Goal: Use online tool/utility: Utilize a website feature to perform a specific function

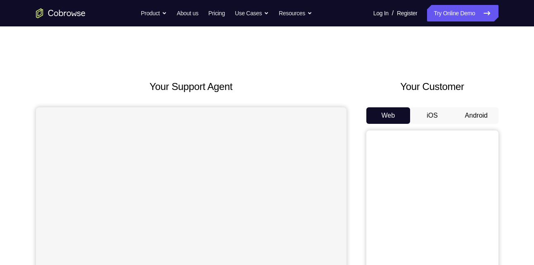
click at [471, 118] on button "Android" at bounding box center [476, 115] width 44 height 17
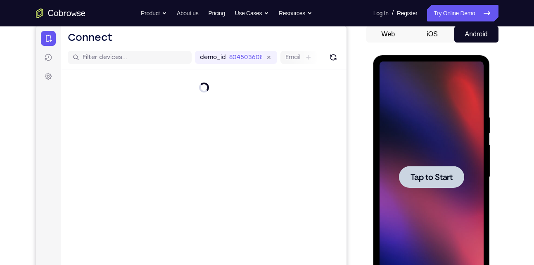
click at [438, 175] on span "Tap to Start" at bounding box center [431, 177] width 42 height 8
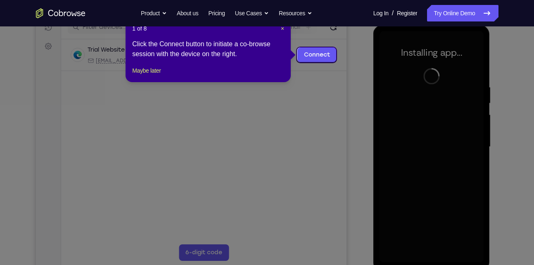
scroll to position [112, 0]
click at [282, 27] on span "×" at bounding box center [282, 28] width 3 height 7
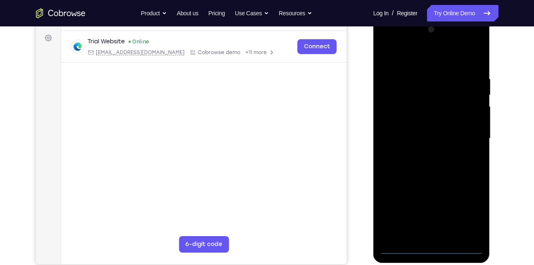
scroll to position [111, 0]
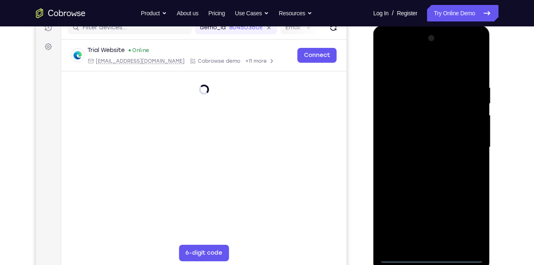
click at [434, 259] on div at bounding box center [431, 147] width 104 height 231
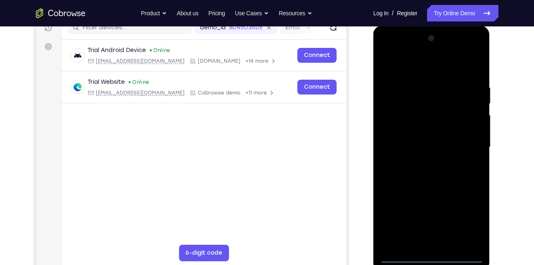
click at [469, 222] on div at bounding box center [431, 147] width 104 height 231
click at [384, 49] on div at bounding box center [431, 147] width 104 height 231
click at [464, 142] on div at bounding box center [431, 147] width 104 height 231
click at [443, 244] on div at bounding box center [431, 147] width 104 height 231
click at [440, 188] on div at bounding box center [431, 147] width 104 height 231
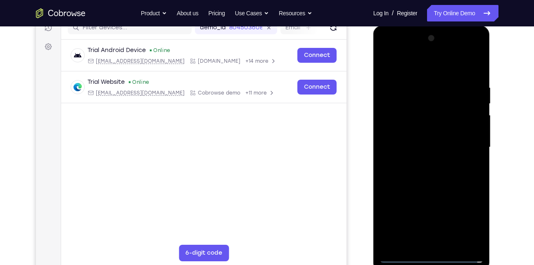
click at [415, 138] on div at bounding box center [431, 147] width 104 height 231
click at [407, 150] on div at bounding box center [431, 147] width 104 height 231
click at [428, 138] on div at bounding box center [431, 147] width 104 height 231
click at [441, 157] on div at bounding box center [431, 147] width 104 height 231
click at [435, 185] on div at bounding box center [431, 147] width 104 height 231
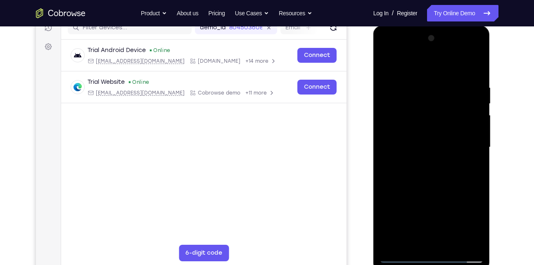
click at [472, 130] on div at bounding box center [431, 147] width 104 height 231
drag, startPoint x: 456, startPoint y: 204, endPoint x: 442, endPoint y: 102, distance: 102.6
click at [442, 102] on div at bounding box center [431, 147] width 104 height 231
click at [426, 234] on div at bounding box center [431, 147] width 104 height 231
click at [436, 239] on div at bounding box center [431, 147] width 104 height 231
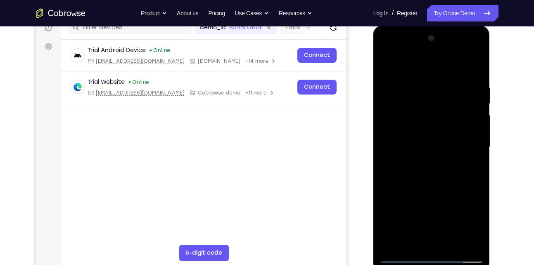
click at [454, 70] on div at bounding box center [431, 147] width 104 height 231
click at [428, 85] on div at bounding box center [431, 147] width 104 height 231
click at [392, 133] on div at bounding box center [431, 147] width 104 height 231
click at [400, 134] on div at bounding box center [431, 147] width 104 height 231
click at [436, 167] on div at bounding box center [431, 147] width 104 height 231
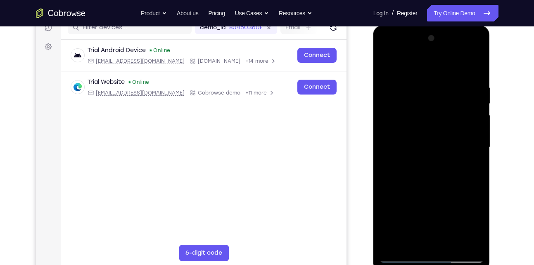
click at [426, 125] on div at bounding box center [431, 147] width 104 height 231
drag, startPoint x: 406, startPoint y: 69, endPoint x: 418, endPoint y: 206, distance: 137.2
click at [418, 206] on div at bounding box center [431, 147] width 104 height 231
click at [426, 86] on div at bounding box center [431, 147] width 104 height 231
drag, startPoint x: 426, startPoint y: 86, endPoint x: 428, endPoint y: 215, distance: 128.4
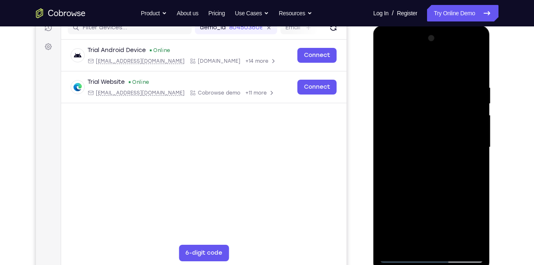
click at [428, 215] on div at bounding box center [431, 147] width 104 height 231
click at [387, 55] on div at bounding box center [431, 147] width 104 height 231
click at [398, 122] on div at bounding box center [431, 147] width 104 height 231
click at [458, 74] on div at bounding box center [431, 147] width 104 height 231
click at [388, 64] on div at bounding box center [431, 147] width 104 height 231
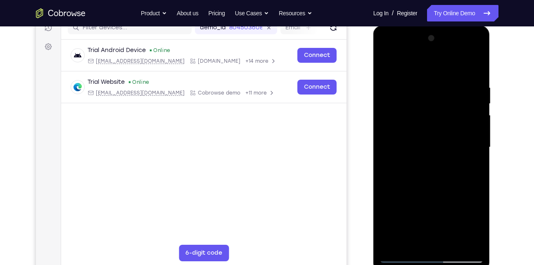
drag, startPoint x: 457, startPoint y: 125, endPoint x: 407, endPoint y: 128, distance: 50.9
click at [407, 128] on div at bounding box center [431, 147] width 104 height 231
drag, startPoint x: 448, startPoint y: 127, endPoint x: 402, endPoint y: 133, distance: 47.0
click at [402, 133] on div at bounding box center [431, 147] width 104 height 231
drag, startPoint x: 457, startPoint y: 130, endPoint x: 413, endPoint y: 135, distance: 44.0
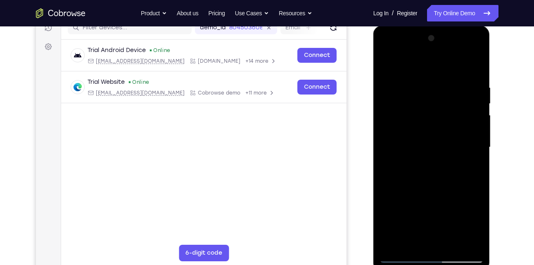
click at [413, 135] on div at bounding box center [431, 147] width 104 height 231
drag, startPoint x: 450, startPoint y: 134, endPoint x: 397, endPoint y: 142, distance: 53.8
click at [397, 142] on div at bounding box center [431, 147] width 104 height 231
drag, startPoint x: 450, startPoint y: 133, endPoint x: 400, endPoint y: 133, distance: 49.9
click at [400, 133] on div at bounding box center [431, 147] width 104 height 231
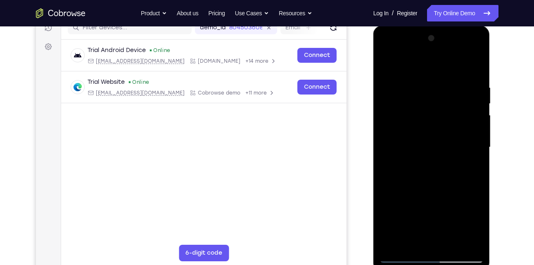
click at [384, 52] on div at bounding box center [431, 147] width 104 height 231
click at [398, 118] on div at bounding box center [431, 147] width 104 height 231
click at [441, 244] on div at bounding box center [431, 147] width 104 height 231
click at [427, 189] on div at bounding box center [431, 147] width 104 height 231
click at [434, 140] on div at bounding box center [431, 147] width 104 height 231
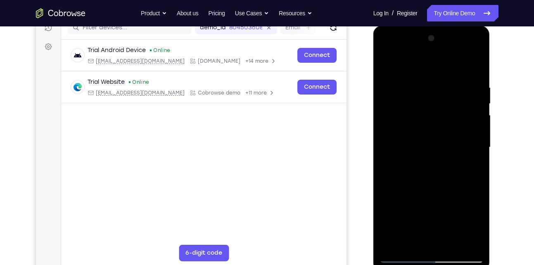
click at [435, 123] on div at bounding box center [431, 147] width 104 height 231
click at [428, 115] on div at bounding box center [431, 147] width 104 height 231
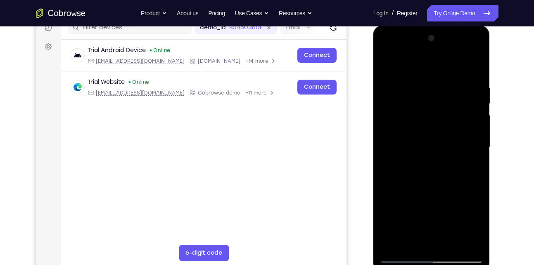
click at [386, 67] on div at bounding box center [431, 147] width 104 height 231
click at [439, 182] on div at bounding box center [431, 147] width 104 height 231
click at [452, 245] on div at bounding box center [431, 147] width 104 height 231
click at [435, 193] on div at bounding box center [431, 147] width 104 height 231
click at [388, 64] on div at bounding box center [431, 147] width 104 height 231
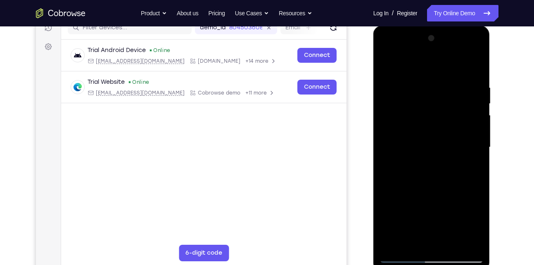
click at [420, 85] on div at bounding box center [431, 147] width 104 height 231
click at [461, 244] on div at bounding box center [431, 147] width 104 height 231
click at [478, 155] on div at bounding box center [431, 147] width 104 height 231
click at [463, 241] on div at bounding box center [431, 147] width 104 height 231
click at [471, 135] on div at bounding box center [431, 147] width 104 height 231
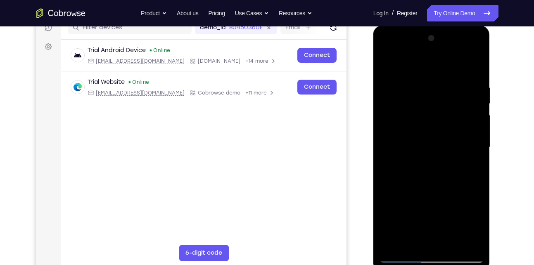
click at [476, 135] on div at bounding box center [431, 147] width 104 height 231
click at [460, 162] on div at bounding box center [431, 147] width 104 height 231
click at [471, 152] on div at bounding box center [431, 147] width 104 height 231
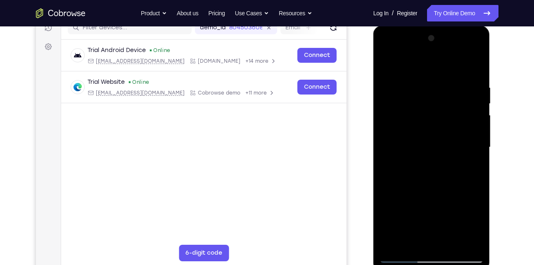
click at [468, 140] on div at bounding box center [431, 147] width 104 height 231
click at [470, 140] on div at bounding box center [431, 147] width 104 height 231
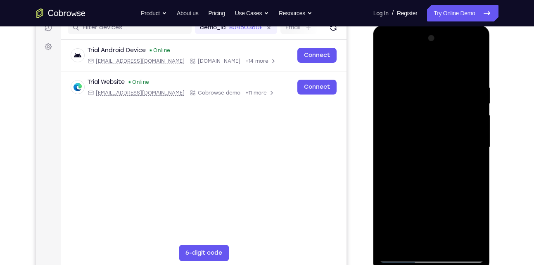
click at [470, 140] on div at bounding box center [431, 147] width 104 height 231
click at [476, 72] on div at bounding box center [431, 147] width 104 height 231
drag, startPoint x: 420, startPoint y: 98, endPoint x: 429, endPoint y: 242, distance: 144.4
click at [429, 242] on div at bounding box center [431, 147] width 104 height 231
click at [414, 244] on div at bounding box center [431, 147] width 104 height 231
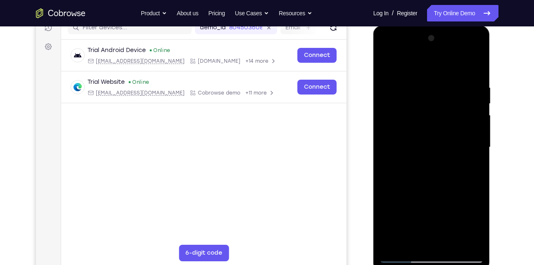
click at [403, 63] on div at bounding box center [431, 147] width 104 height 231
click at [432, 102] on div at bounding box center [431, 147] width 104 height 231
click at [388, 61] on div at bounding box center [431, 147] width 104 height 231
click at [422, 102] on div at bounding box center [431, 147] width 104 height 231
click at [437, 94] on div at bounding box center [431, 147] width 104 height 231
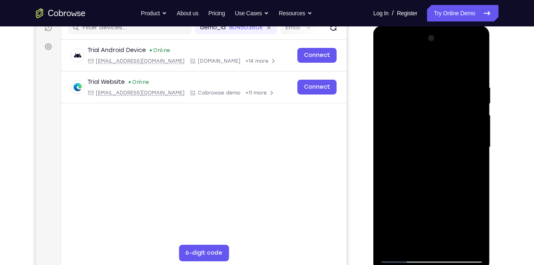
click at [431, 174] on div at bounding box center [431, 147] width 104 height 231
click at [446, 95] on div at bounding box center [431, 147] width 104 height 231
click at [386, 64] on div at bounding box center [431, 147] width 104 height 231
drag, startPoint x: 438, startPoint y: 147, endPoint x: 440, endPoint y: 98, distance: 49.6
click at [440, 98] on div at bounding box center [431, 147] width 104 height 231
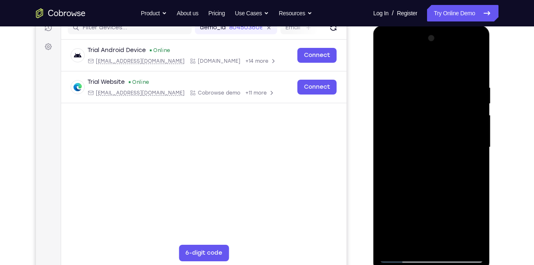
drag, startPoint x: 432, startPoint y: 152, endPoint x: 433, endPoint y: 98, distance: 53.7
click at [433, 98] on div at bounding box center [431, 147] width 104 height 231
drag, startPoint x: 431, startPoint y: 158, endPoint x: 433, endPoint y: 129, distance: 29.0
click at [433, 129] on div at bounding box center [431, 147] width 104 height 231
drag, startPoint x: 437, startPoint y: 153, endPoint x: 437, endPoint y: 128, distance: 24.8
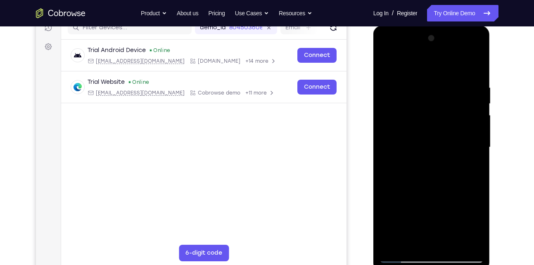
click at [437, 128] on div at bounding box center [431, 147] width 104 height 231
click at [410, 107] on div at bounding box center [431, 147] width 104 height 231
drag, startPoint x: 403, startPoint y: 101, endPoint x: 420, endPoint y: 215, distance: 115.2
click at [420, 215] on div at bounding box center [431, 147] width 104 height 231
click at [388, 65] on div at bounding box center [431, 147] width 104 height 231
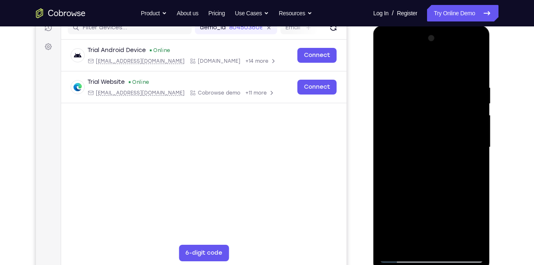
drag, startPoint x: 435, startPoint y: 145, endPoint x: 437, endPoint y: 87, distance: 57.8
click at [437, 87] on div at bounding box center [431, 147] width 104 height 231
drag, startPoint x: 434, startPoint y: 154, endPoint x: 435, endPoint y: 86, distance: 67.3
click at [435, 86] on div at bounding box center [431, 147] width 104 height 231
click at [391, 139] on div at bounding box center [431, 147] width 104 height 231
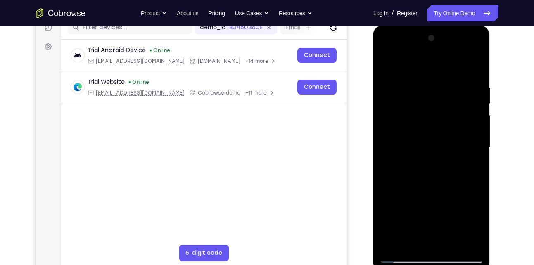
click at [393, 246] on div at bounding box center [431, 147] width 104 height 231
drag, startPoint x: 464, startPoint y: 81, endPoint x: 367, endPoint y: 99, distance: 97.8
click at [373, 99] on html "Online web based iOS Simulators and Android Emulators. Run iPhone, iPad, Mobile…" at bounding box center [432, 150] width 118 height 248
click at [384, 53] on div at bounding box center [431, 147] width 104 height 231
click at [420, 120] on div at bounding box center [431, 147] width 104 height 231
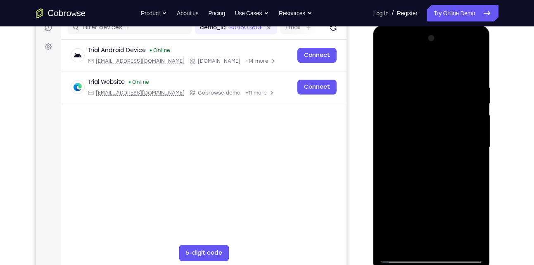
click at [464, 64] on div at bounding box center [431, 147] width 104 height 231
drag, startPoint x: 426, startPoint y: 146, endPoint x: 426, endPoint y: 102, distance: 43.8
click at [426, 102] on div at bounding box center [431, 147] width 104 height 231
drag, startPoint x: 420, startPoint y: 144, endPoint x: 423, endPoint y: 112, distance: 31.9
click at [423, 112] on div at bounding box center [431, 147] width 104 height 231
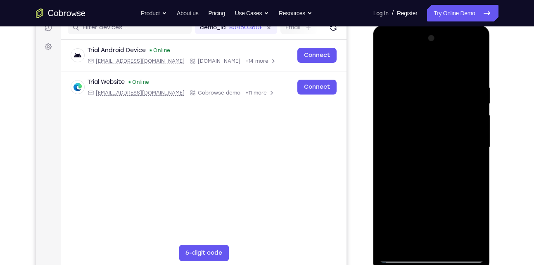
click at [409, 102] on div at bounding box center [431, 147] width 104 height 231
click at [414, 104] on div at bounding box center [431, 147] width 104 height 231
drag, startPoint x: 57, startPoint y: 176, endPoint x: 356, endPoint y: 163, distance: 299.9
click at [356, 163] on div "Your Support Agent Your Customer Web iOS Android" at bounding box center [267, 120] width 462 height 305
click at [403, 256] on div at bounding box center [431, 147] width 104 height 231
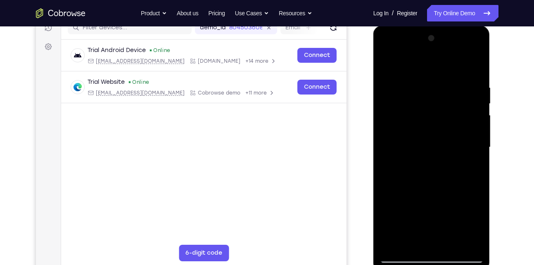
click at [403, 256] on div at bounding box center [431, 147] width 104 height 231
